Goal: Obtain resource: Obtain resource

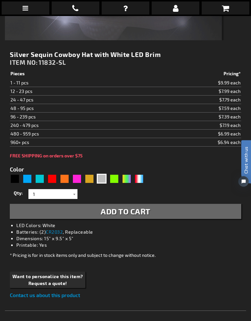
scroll to position [266, 0]
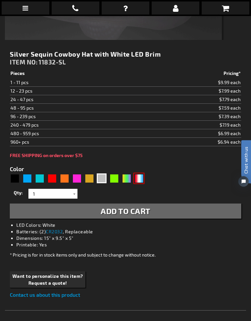
click at [141, 178] on div "RWB" at bounding box center [139, 179] width 10 height 10
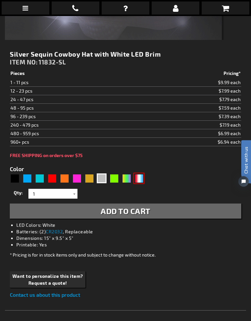
type input "5643"
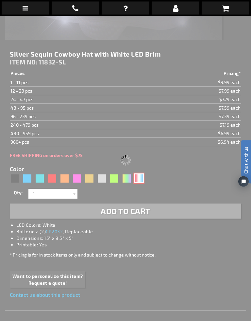
scroll to position [266, 0]
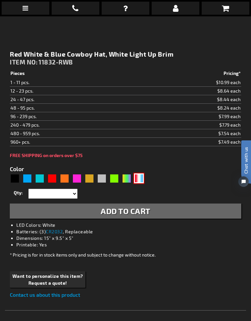
type input "11832-RWB"
type input "Customize - Red White &amp; Blue Cowboy Hat, White Light Up Brim - ITEM NO: 118…"
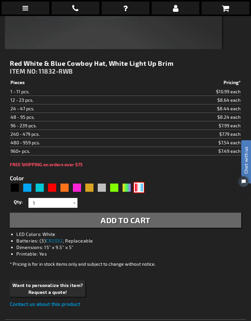
scroll to position [257, 0]
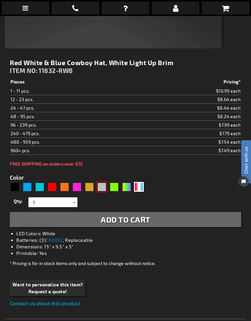
click at [104, 189] on div "Silver" at bounding box center [102, 187] width 10 height 10
type input "5644"
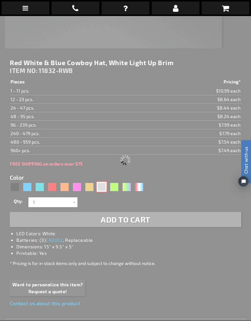
scroll to position [258, 0]
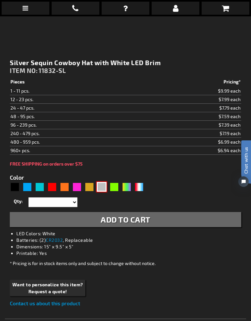
type input "11832-SL"
type input "Customize - Silver Sequin Cowboy Hat with White LED Brim - ITEM NO: 11832-SL"
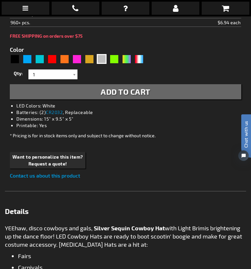
scroll to position [383, 0]
